Goal: Find specific page/section: Find specific page/section

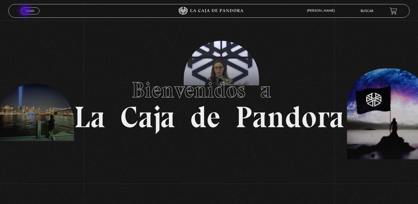
click at [26, 11] on span "Menu" at bounding box center [30, 10] width 9 height 3
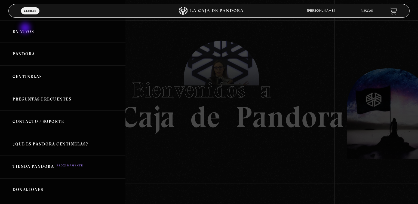
click at [26, 29] on link "En vivos" at bounding box center [63, 31] width 126 height 23
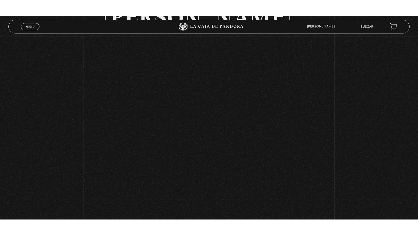
scroll to position [152, 0]
